Goal: Information Seeking & Learning: Compare options

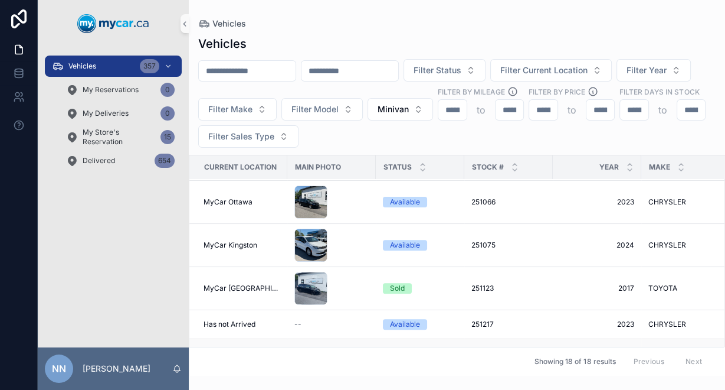
scroll to position [420, 0]
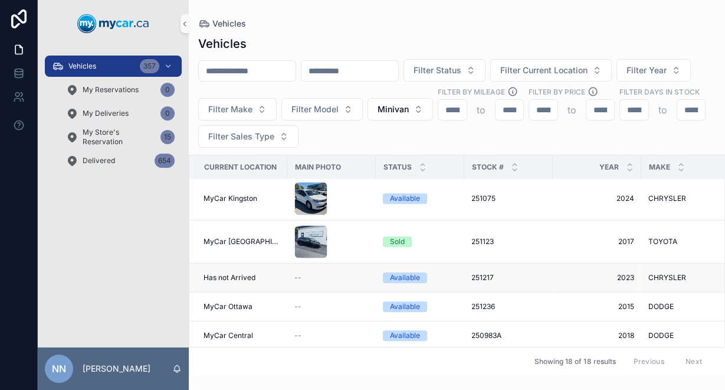
click at [279, 263] on td "Has not Arrived" at bounding box center [238, 277] width 98 height 29
click at [643, 263] on td "CHRYSLER CHRYSLER" at bounding box center [686, 277] width 89 height 29
click at [659, 273] on span "CHRYSLER" at bounding box center [668, 277] width 38 height 9
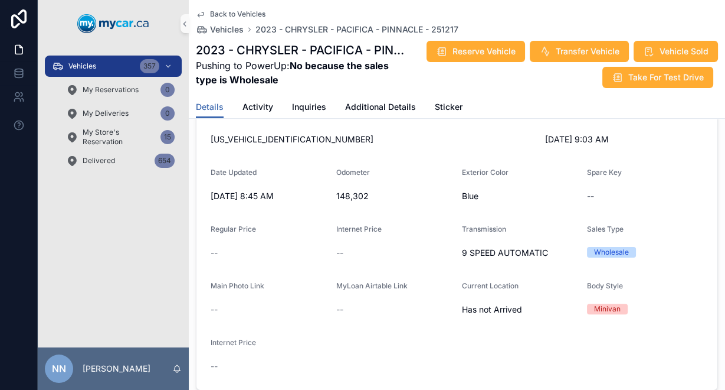
scroll to position [81, 0]
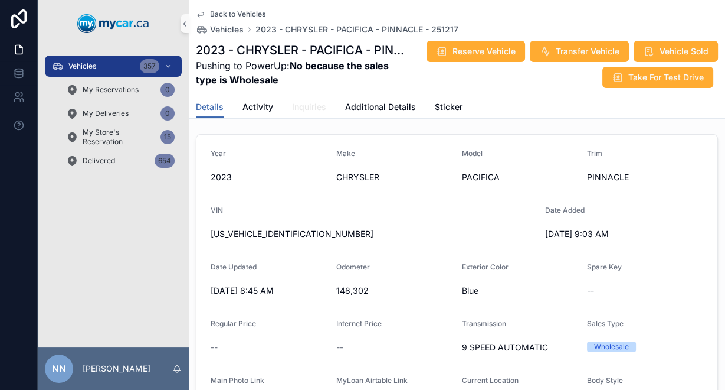
click at [316, 109] on span "Inquiries" at bounding box center [309, 107] width 34 height 12
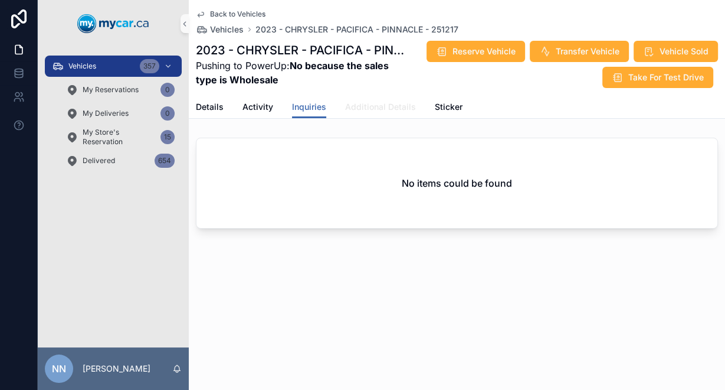
click at [379, 109] on span "Additional Details" at bounding box center [380, 107] width 71 height 12
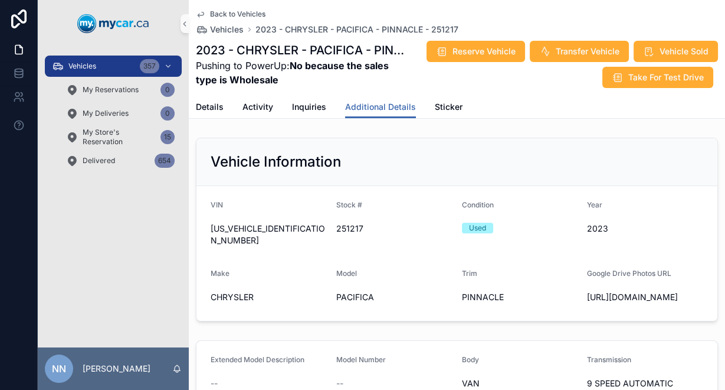
click at [223, 12] on span "Back to Vehicles" at bounding box center [237, 13] width 55 height 9
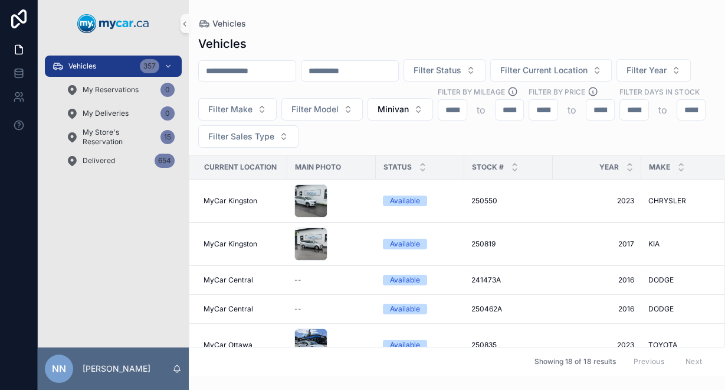
scroll to position [189, 0]
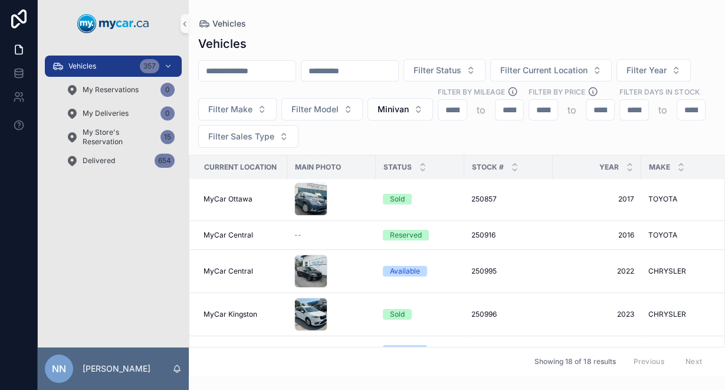
click at [620, 118] on input "scrollable content" at bounding box center [634, 110] width 28 height 17
click at [433, 112] on button "Minivan" at bounding box center [401, 109] width 66 height 22
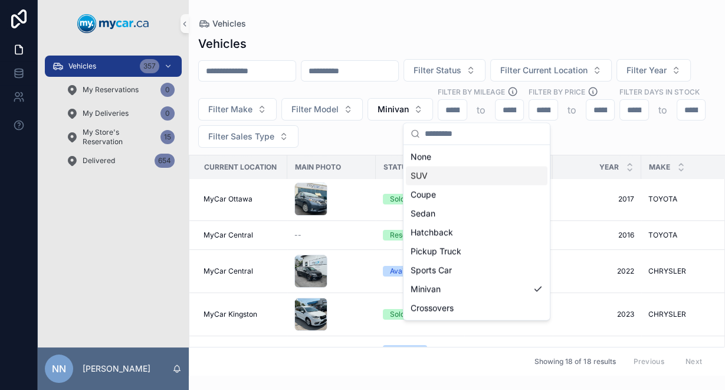
drag, startPoint x: 444, startPoint y: 174, endPoint x: 452, endPoint y: 175, distance: 7.1
click at [444, 174] on div "SUV" at bounding box center [477, 175] width 142 height 19
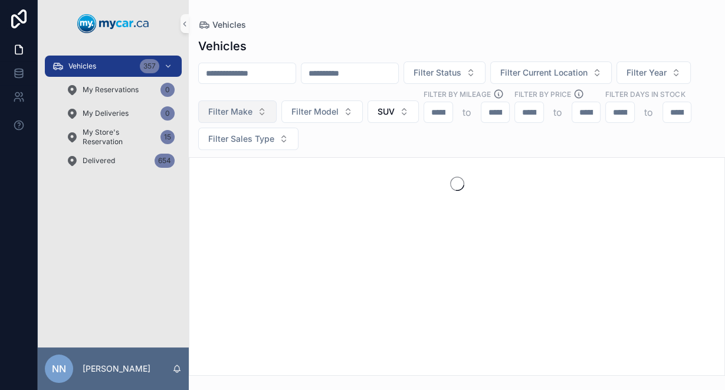
click at [277, 110] on button "Filter Make" at bounding box center [237, 111] width 78 height 22
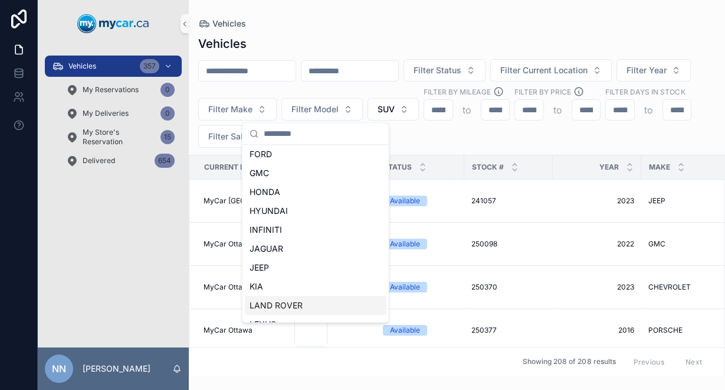
scroll to position [283, 0]
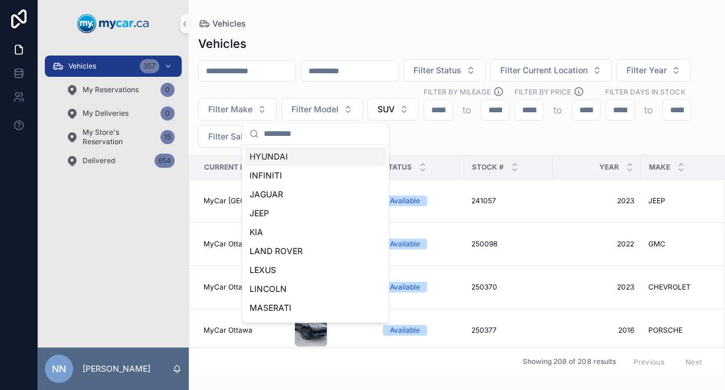
click at [290, 161] on div "HYUNDAI" at bounding box center [316, 156] width 142 height 19
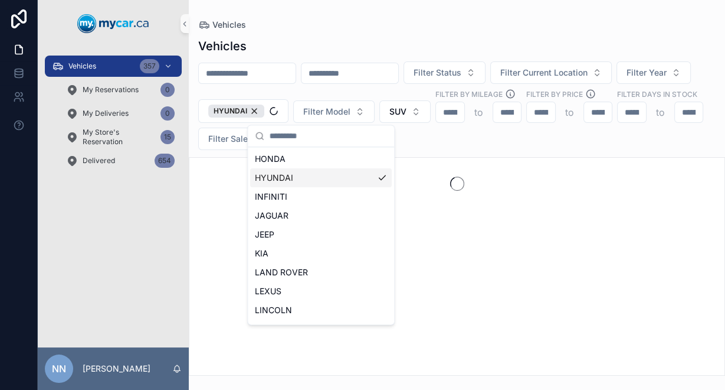
scroll to position [302, 0]
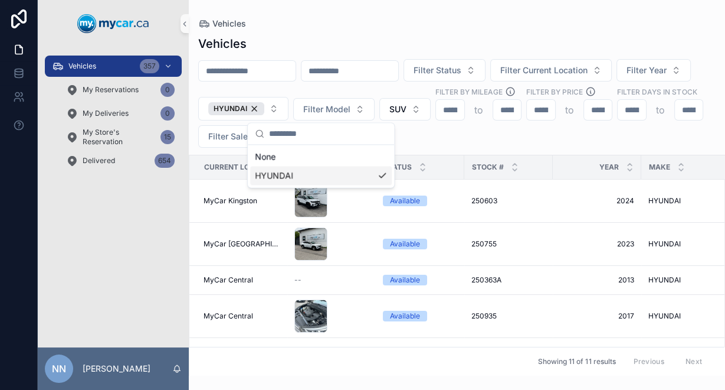
click at [444, 140] on div "Filter Status Filter Current Location Filter Year HYUNDAI Filter Model SUV Filt…" at bounding box center [457, 103] width 537 height 89
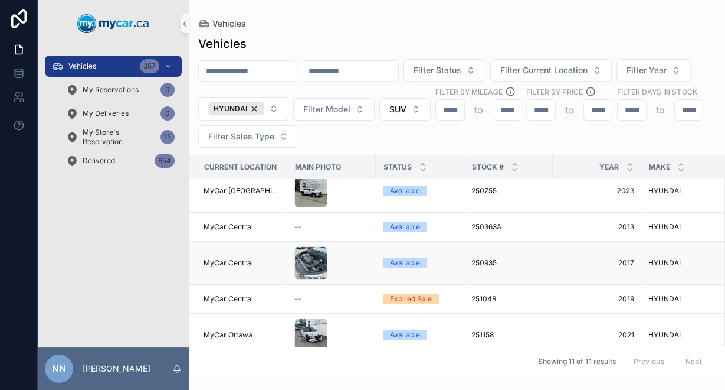
scroll to position [47, 0]
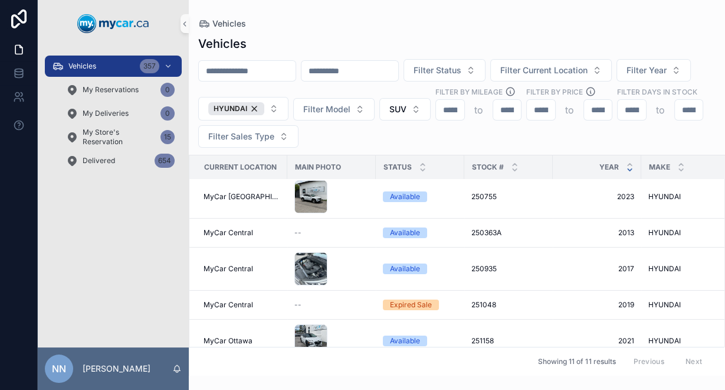
click at [628, 171] on icon "scrollable content" at bounding box center [630, 170] width 4 height 2
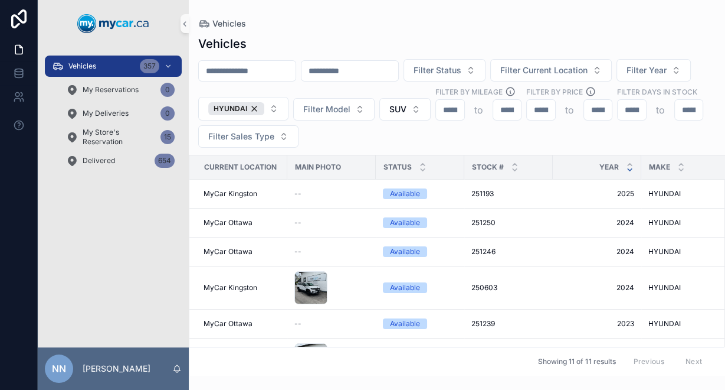
click at [628, 171] on icon "scrollable content" at bounding box center [630, 170] width 4 height 2
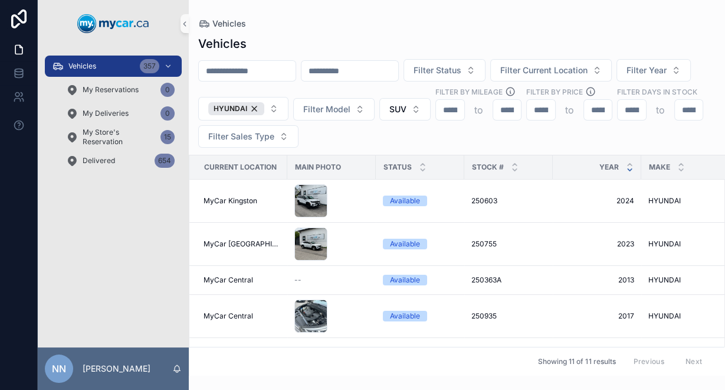
click at [627, 174] on icon "scrollable content" at bounding box center [630, 170] width 8 height 8
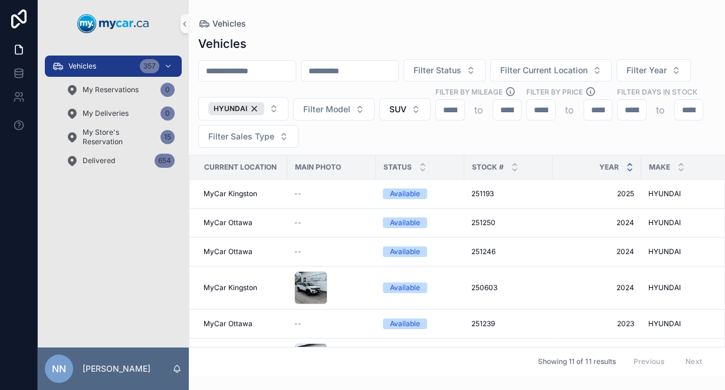
click at [628, 165] on icon "scrollable content" at bounding box center [630, 164] width 4 height 2
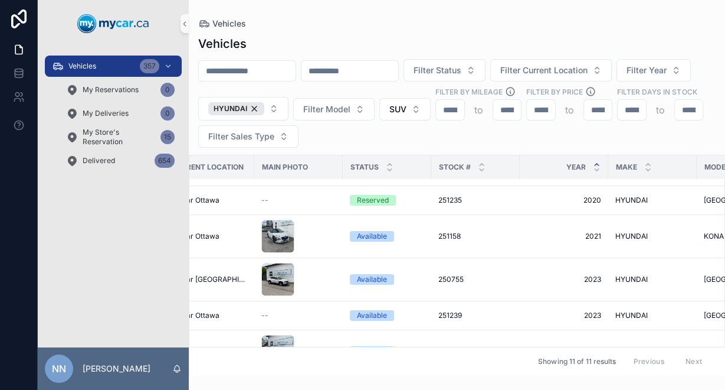
scroll to position [94, 0]
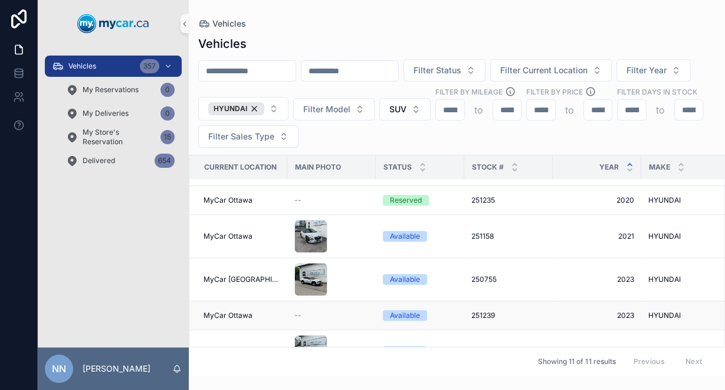
click at [524, 310] on div "251239 251239" at bounding box center [509, 314] width 74 height 9
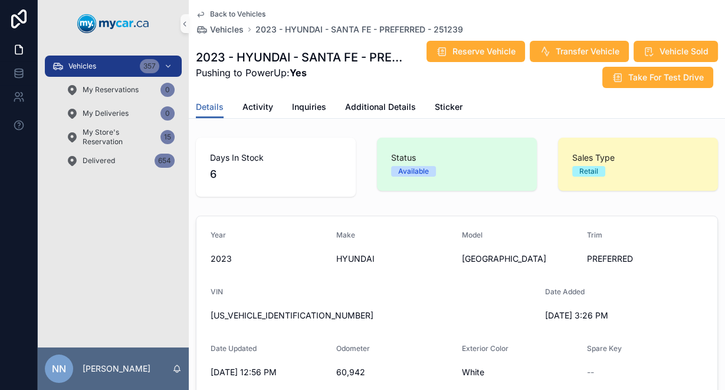
click at [267, 313] on span "5NMS3DAJ9PH611539" at bounding box center [373, 315] width 325 height 12
click at [267, 312] on span "5NMS3DAJ9PH611539" at bounding box center [373, 315] width 325 height 12
copy span "5NMS3DAJ9PH611539"
